Goal: Find contact information: Find contact information

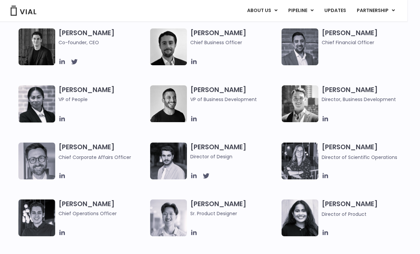
scroll to position [339, 0]
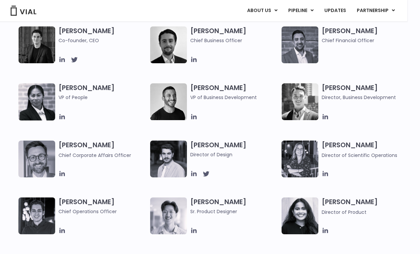
click at [66, 91] on h3 "[PERSON_NAME] VP of People" at bounding box center [103, 96] width 88 height 27
click at [75, 88] on h3 "[PERSON_NAME] VP of People" at bounding box center [103, 96] width 88 height 27
click at [30, 108] on img at bounding box center [36, 101] width 37 height 37
click at [68, 91] on h3 "[PERSON_NAME] VP of People" at bounding box center [103, 96] width 88 height 27
click at [76, 86] on h3 "[PERSON_NAME] VP of People" at bounding box center [103, 96] width 88 height 27
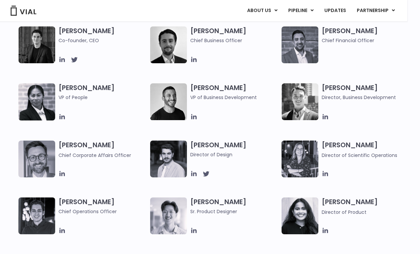
click at [71, 103] on span at bounding box center [103, 107] width 88 height 8
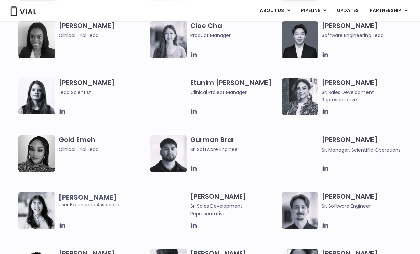
scroll to position [564, 0]
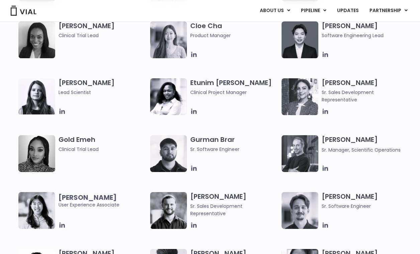
click at [197, 110] on icon at bounding box center [193, 111] width 7 height 7
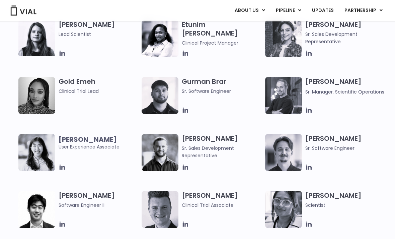
scroll to position [623, 0]
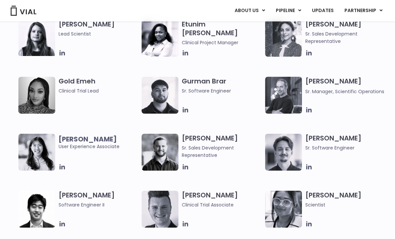
click at [70, 83] on h3 "Gold Emeh Clinical Trial Lead" at bounding box center [99, 86] width 80 height 18
click at [74, 88] on span "Clinical Trial Lead" at bounding box center [99, 90] width 80 height 7
click at [77, 85] on h3 "Gold Emeh Clinical Trial Lead" at bounding box center [99, 86] width 80 height 18
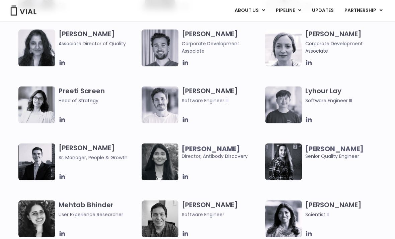
scroll to position [901, 0]
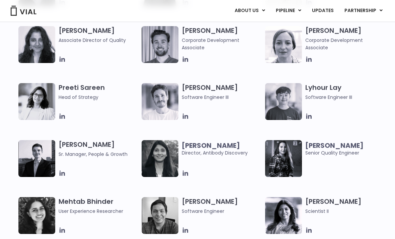
click at [74, 88] on h3 "[PERSON_NAME] Head of Strategy" at bounding box center [99, 92] width 80 height 18
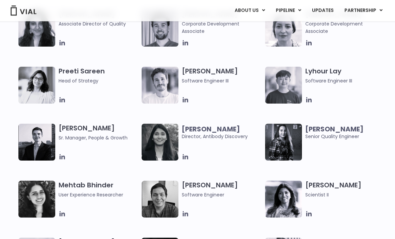
scroll to position [917, 0]
click at [65, 96] on icon at bounding box center [62, 99] width 7 height 7
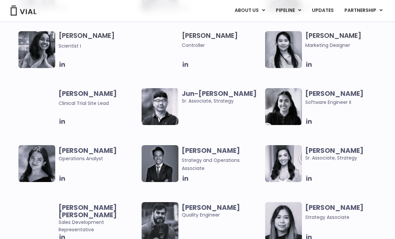
scroll to position [1181, 0]
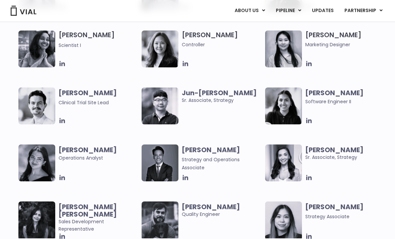
click at [220, 93] on b "Jun-[PERSON_NAME]" at bounding box center [219, 92] width 75 height 9
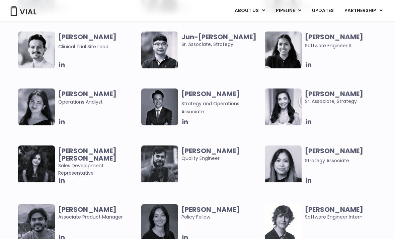
scroll to position [1238, 0]
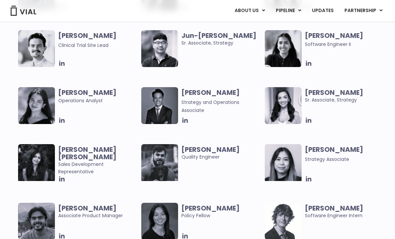
click at [325, 87] on div "[PERSON_NAME] Associate, Strategy" at bounding box center [345, 95] width 80 height 16
click at [327, 92] on b "[PERSON_NAME]" at bounding box center [334, 92] width 58 height 9
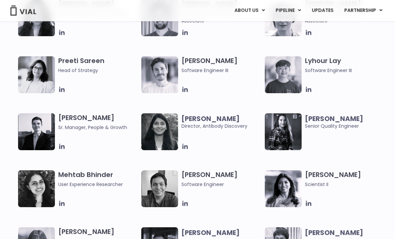
scroll to position [924, 0]
